Goal: Task Accomplishment & Management: Manage account settings

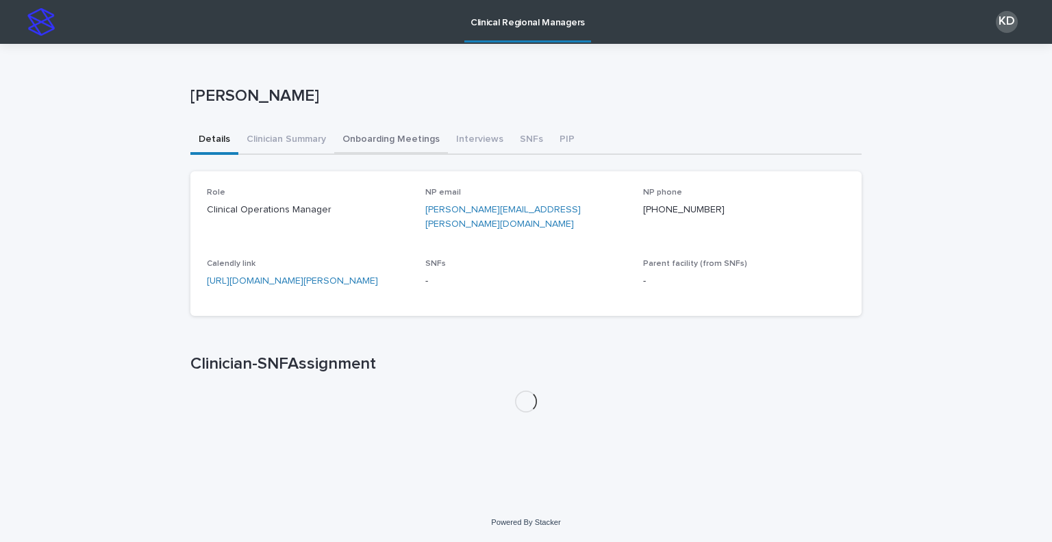
click at [400, 136] on button "Onboarding Meetings" at bounding box center [391, 140] width 114 height 29
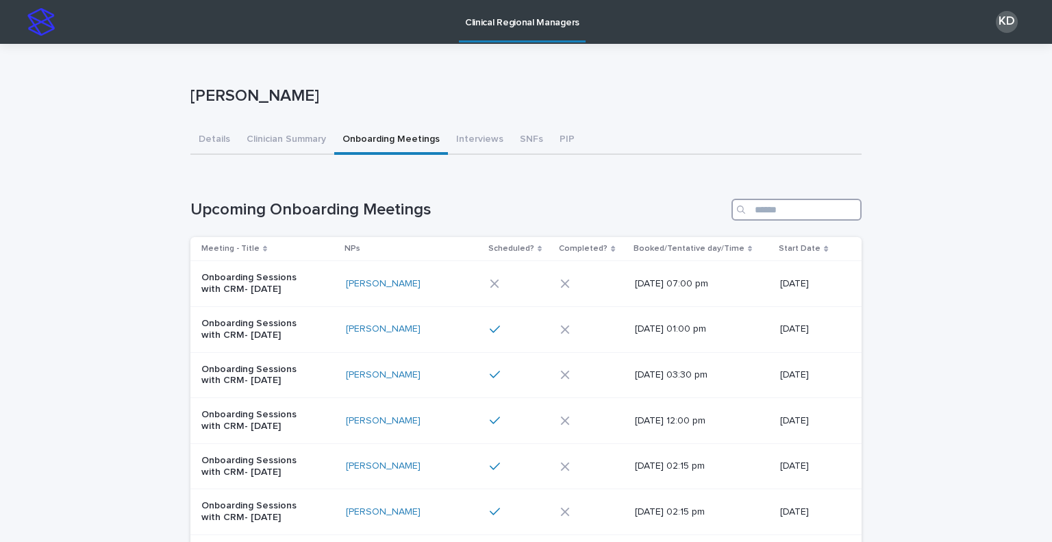
click at [773, 216] on input "Search" at bounding box center [797, 210] width 130 height 22
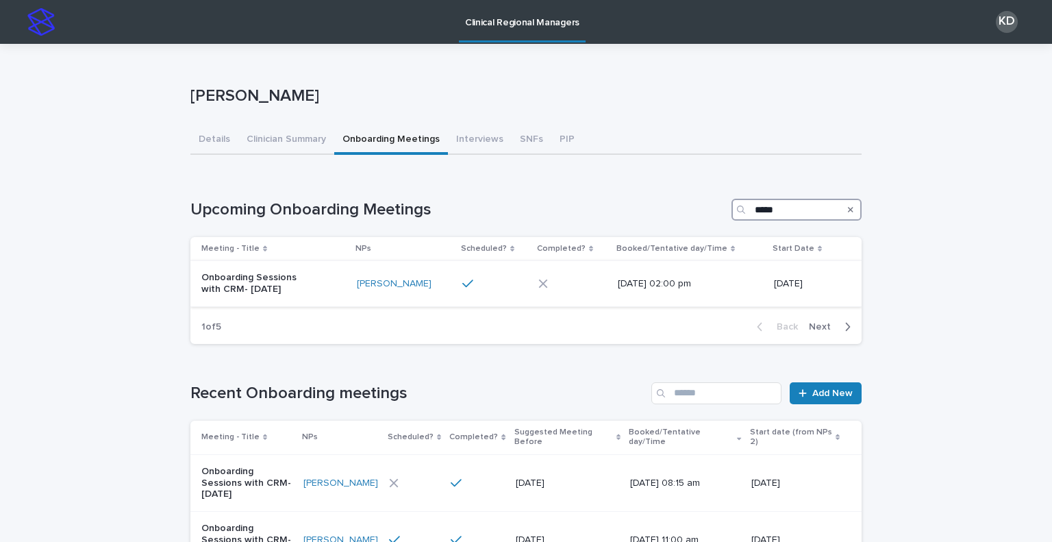
type input "*****"
click at [299, 287] on p "Onboarding Sessions with CRM- [DATE]" at bounding box center [258, 283] width 114 height 23
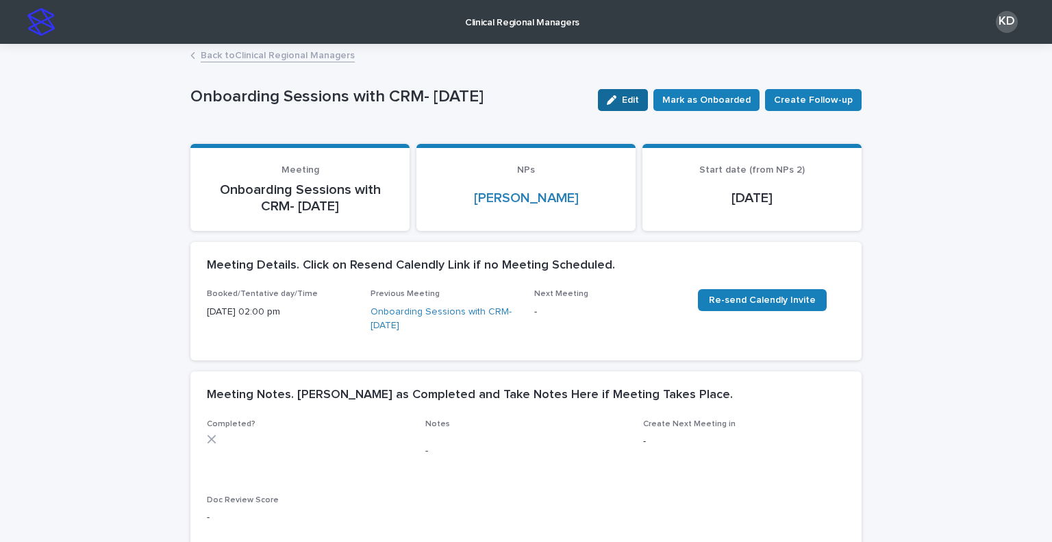
click at [622, 94] on button "Edit" at bounding box center [623, 100] width 50 height 22
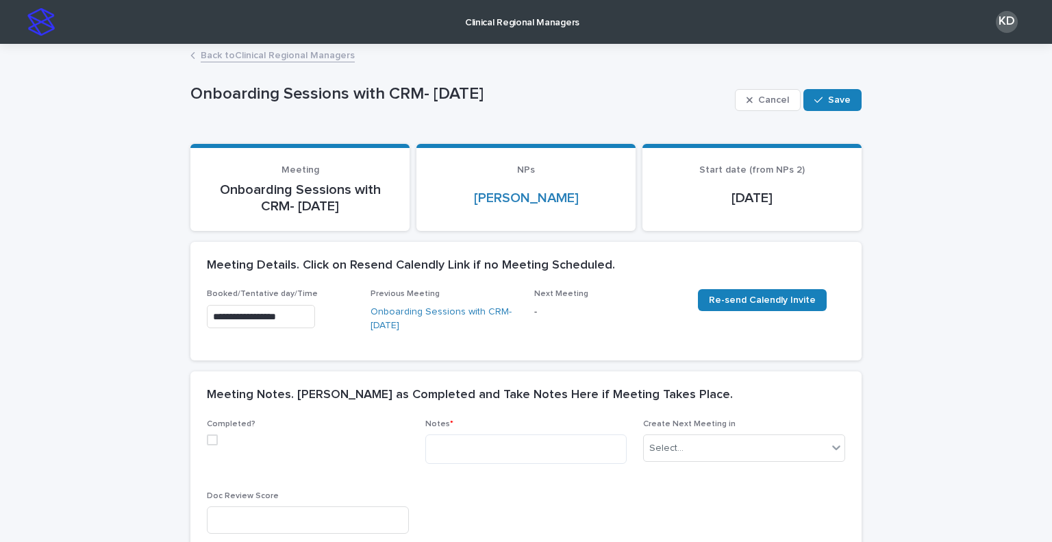
drag, startPoint x: 203, startPoint y: 437, endPoint x: 353, endPoint y: 458, distance: 152.2
click at [207, 436] on span at bounding box center [212, 439] width 11 height 11
click at [532, 438] on textarea at bounding box center [526, 448] width 202 height 29
paste textarea "**********"
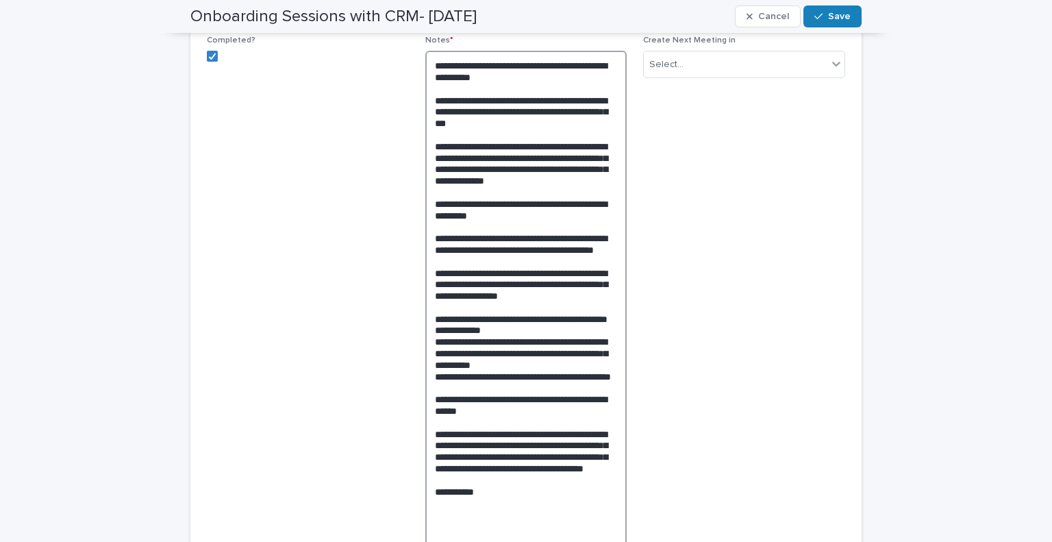
drag, startPoint x: 441, startPoint y: 466, endPoint x: 633, endPoint y: 480, distance: 192.3
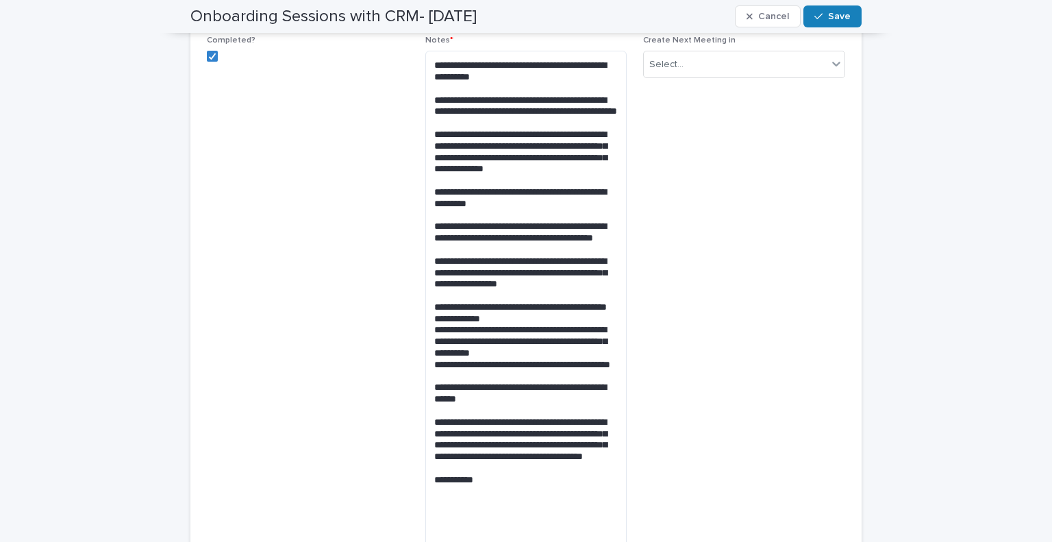
drag, startPoint x: 633, startPoint y: 480, endPoint x: 696, endPoint y: 95, distance: 390.8
click at [696, 95] on span "Create Next Meeting in Select..." at bounding box center [744, 299] width 202 height 527
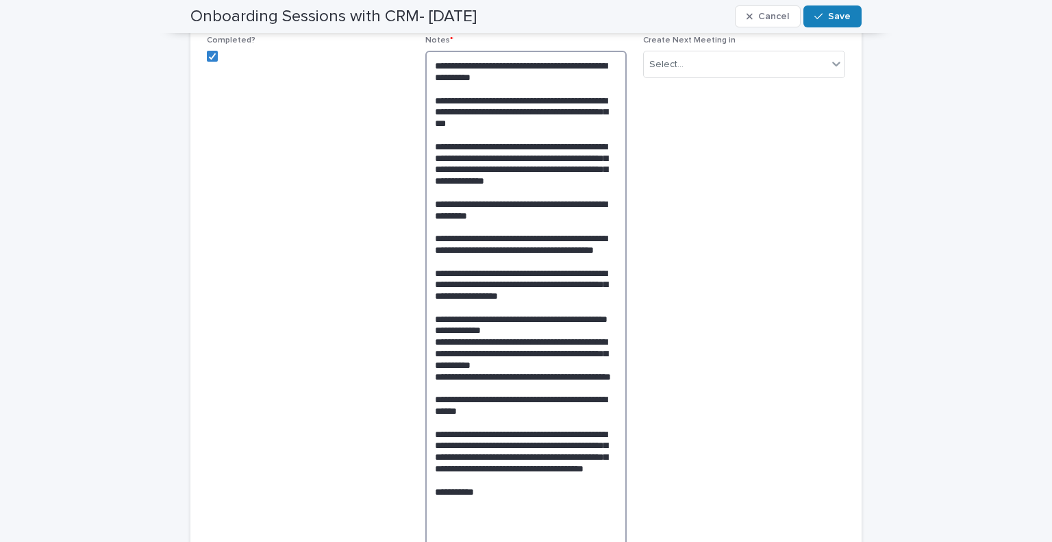
click at [593, 177] on textarea at bounding box center [526, 301] width 202 height 501
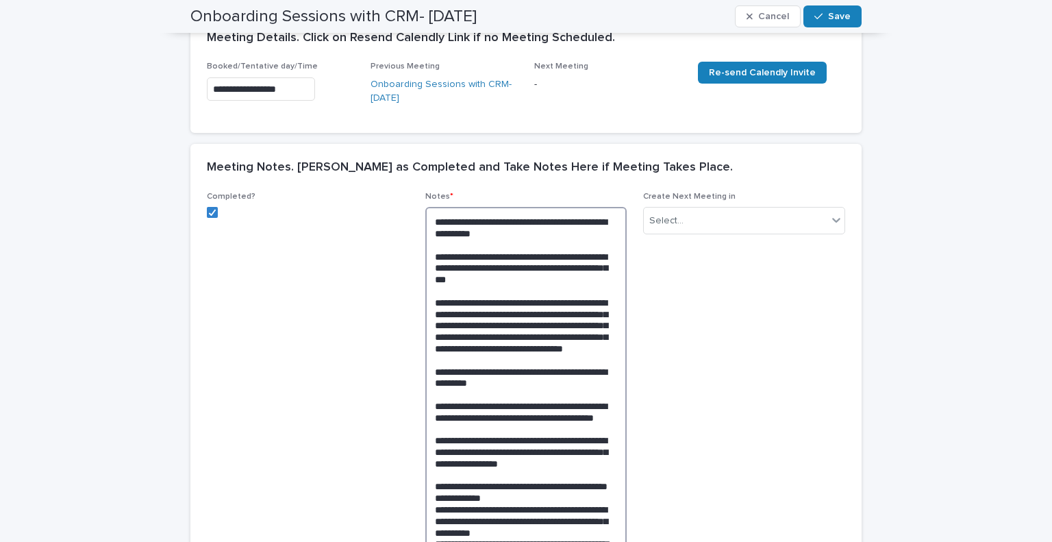
scroll to position [178, 0]
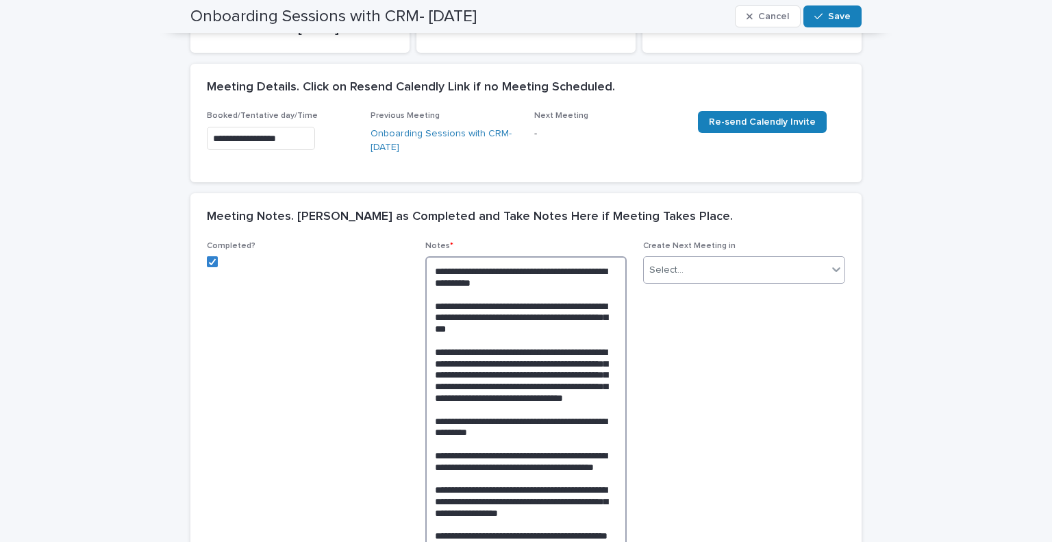
type textarea "**********"
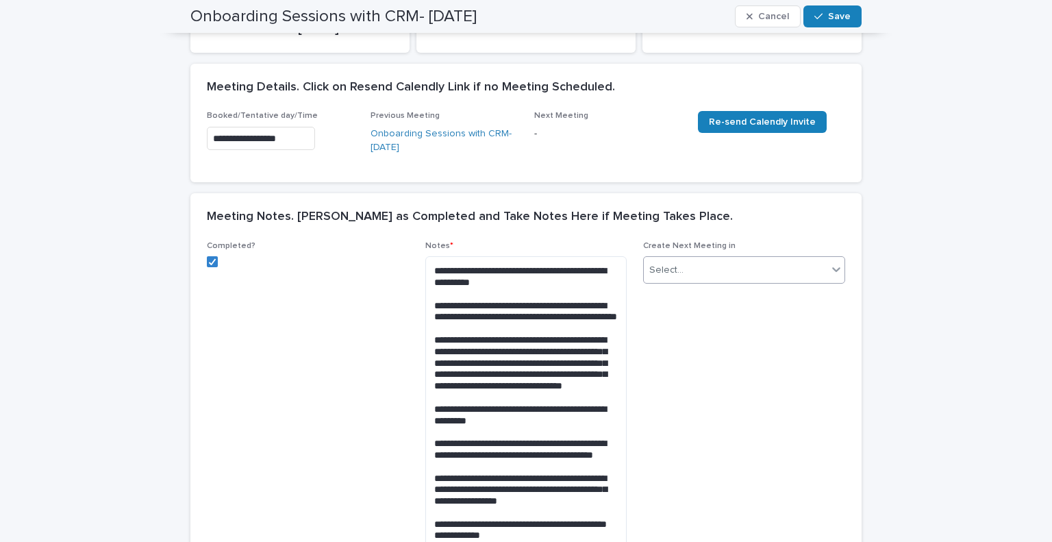
click at [697, 274] on div "Select..." at bounding box center [736, 270] width 184 height 23
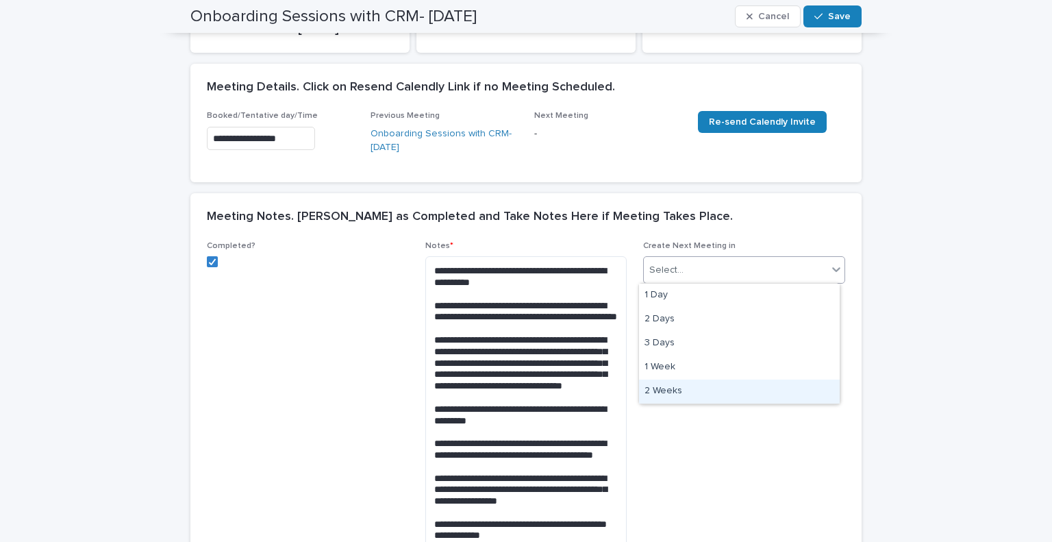
click at [697, 386] on div "2 Weeks" at bounding box center [739, 392] width 201 height 24
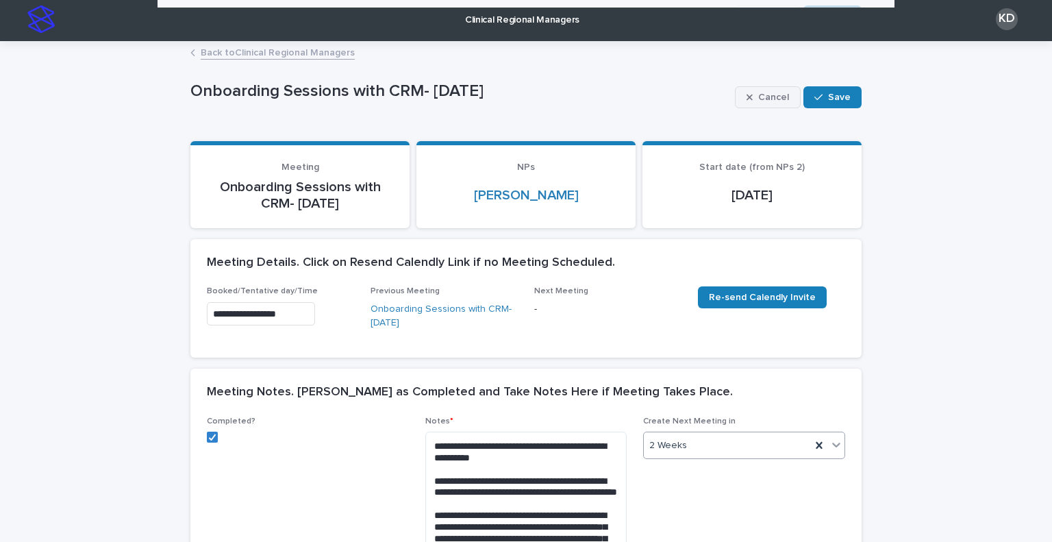
scroll to position [0, 0]
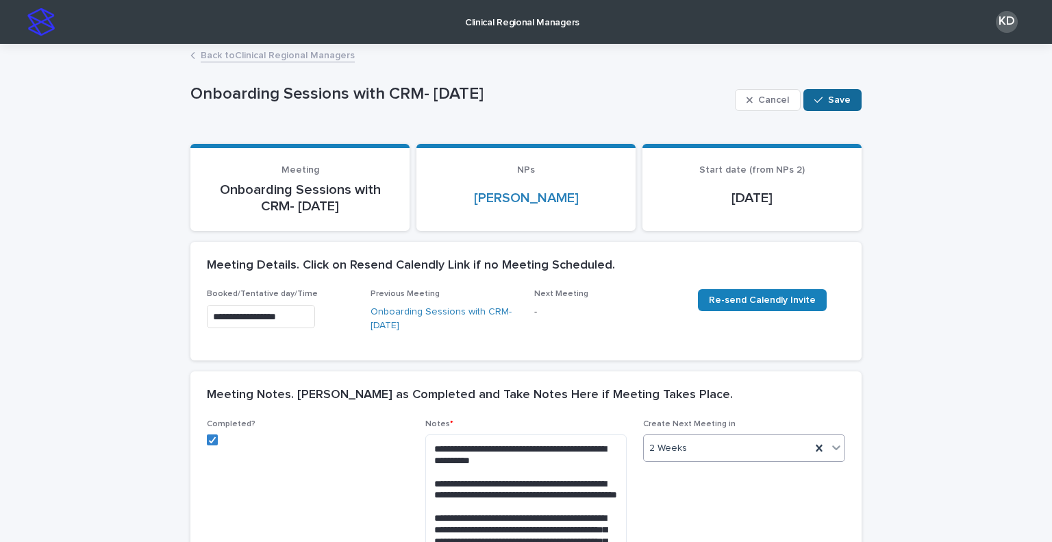
click at [825, 94] on button "Save" at bounding box center [833, 100] width 58 height 22
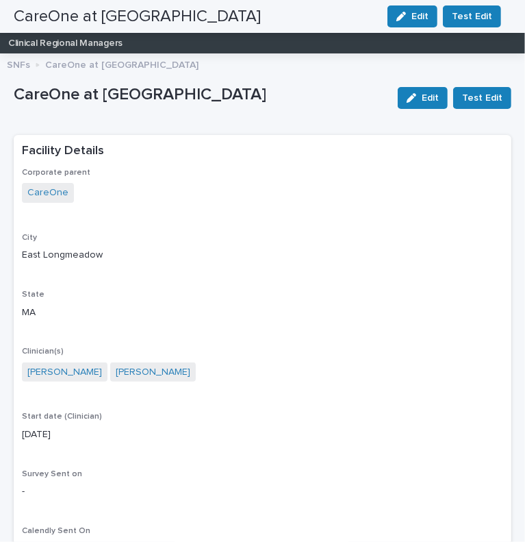
scroll to position [2156, 0]
